Goal: Task Accomplishment & Management: Manage account settings

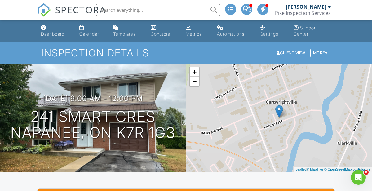
click at [150, 11] on input "text" at bounding box center [158, 10] width 124 height 12
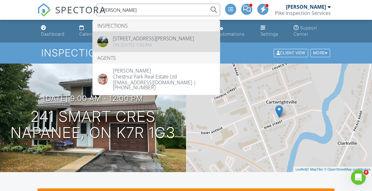
type input "nicole"
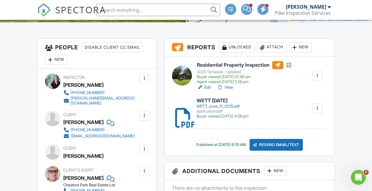
click at [222, 101] on h6 "WETT June 17 2025" at bounding box center [223, 101] width 52 height 6
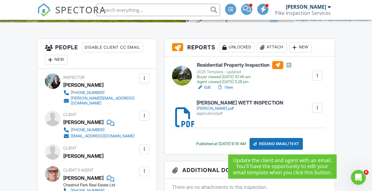
click at [272, 143] on div "Resend Email/Text" at bounding box center [276, 144] width 53 height 12
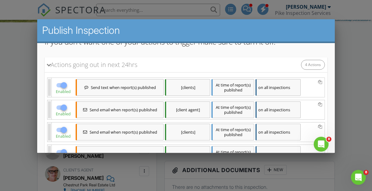
scroll to position [65, 0]
click at [60, 108] on div at bounding box center [64, 108] width 11 height 11
checkbox input "false"
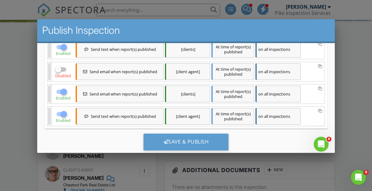
scroll to position [105, 0]
click at [61, 111] on div at bounding box center [64, 113] width 11 height 11
checkbox input "false"
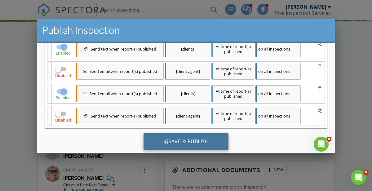
click at [195, 135] on div "Save & Publish" at bounding box center [186, 141] width 85 height 17
